Goal: Information Seeking & Learning: Find specific fact

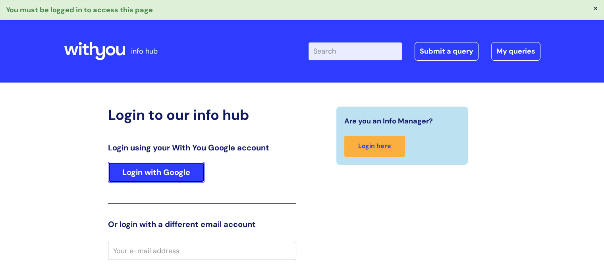
click at [156, 170] on link "Login with Google" at bounding box center [156, 172] width 96 height 21
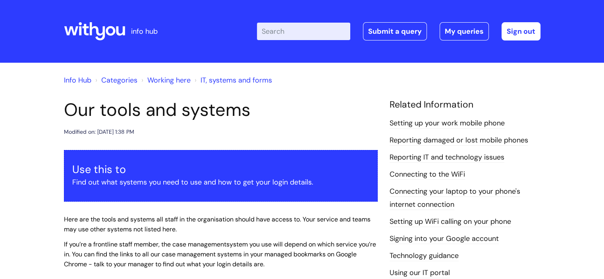
click at [306, 30] on input "Enter your search term here..." at bounding box center [303, 31] width 93 height 17
type input "e"
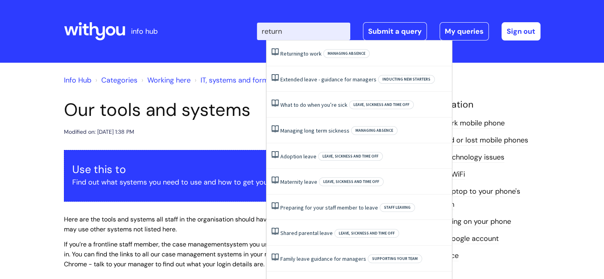
type input "return e"
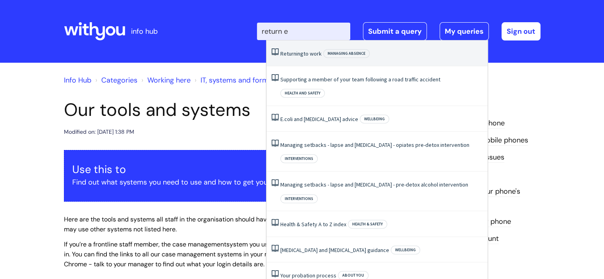
drag, startPoint x: 291, startPoint y: 50, endPoint x: 295, endPoint y: 44, distance: 7.9
click at [291, 50] on span "Returning" at bounding box center [291, 53] width 23 height 7
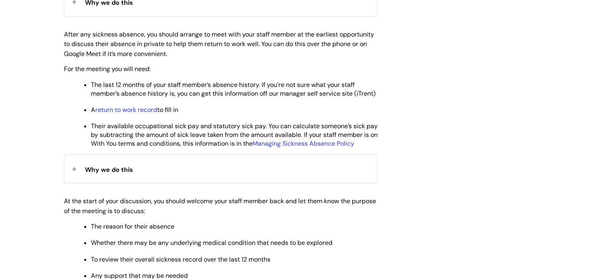
scroll to position [397, 0]
click at [144, 113] on link "return to work record" at bounding box center [126, 109] width 62 height 8
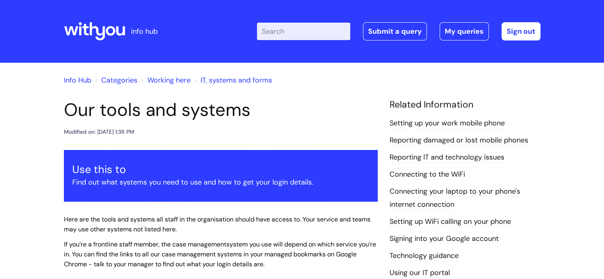
click at [288, 27] on input "Enter your search term here..." at bounding box center [303, 31] width 93 height 17
click at [277, 26] on input "Enter your search term here..." at bounding box center [303, 31] width 93 height 17
type input "sick pay"
click button "Search" at bounding box center [0, 0] width 0 height 0
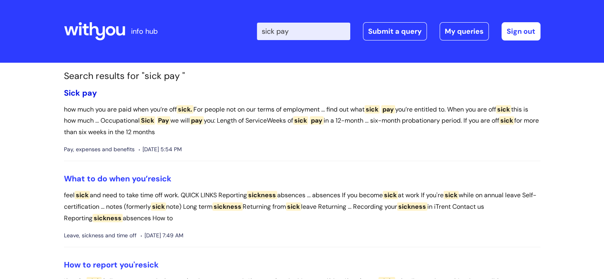
click at [81, 91] on link "Sick pay" at bounding box center [80, 93] width 33 height 10
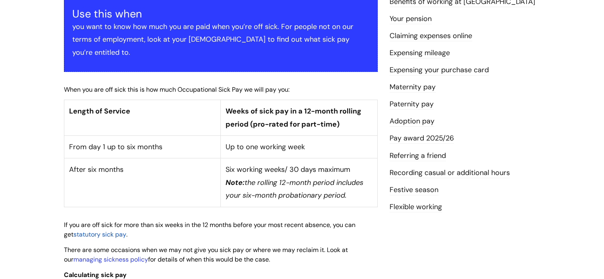
scroll to position [198, 0]
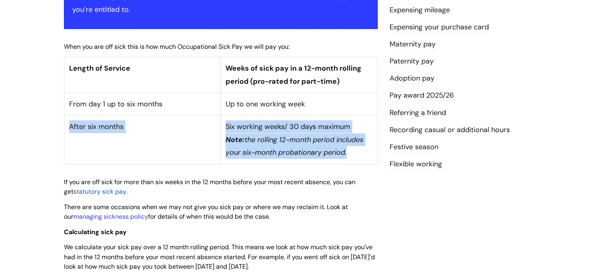
drag, startPoint x: 70, startPoint y: 112, endPoint x: 351, endPoint y: 136, distance: 281.7
click at [351, 136] on tr "After six months Six working weeks/ 30 days maximum Note: the rolling 12-month …" at bounding box center [220, 140] width 313 height 48
click at [132, 131] on td "After six months" at bounding box center [142, 140] width 157 height 48
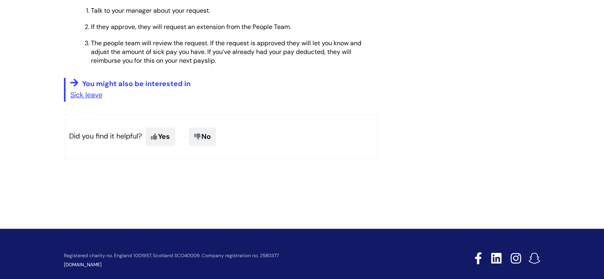
scroll to position [596, 0]
